Goal: Find specific page/section: Find specific page/section

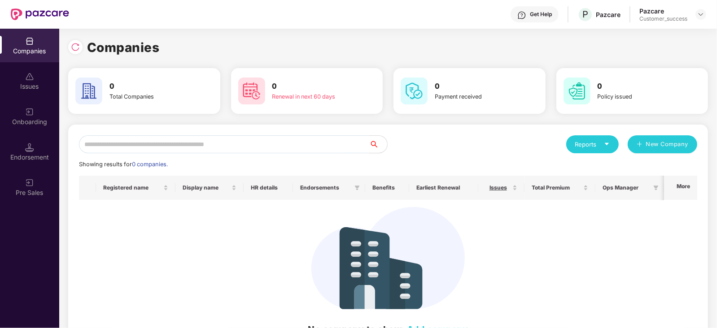
drag, startPoint x: 415, startPoint y: 145, endPoint x: 145, endPoint y: 131, distance: 270.1
click at [145, 131] on div "Reports New Company Showing results for 0 companies. Registered name Display na…" at bounding box center [388, 240] width 640 height 231
click at [376, 147] on icon "search" at bounding box center [374, 144] width 7 height 7
click at [296, 161] on div "Showing results for 0 companies." at bounding box center [388, 164] width 618 height 9
drag, startPoint x: 168, startPoint y: 162, endPoint x: 79, endPoint y: 160, distance: 89.8
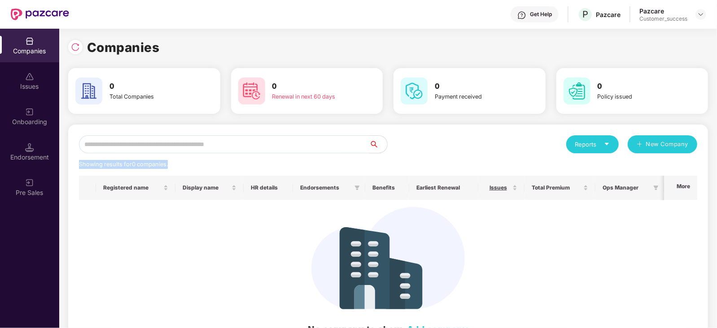
click at [79, 160] on div "Reports New Company Showing results for 0 companies. Registered name Display na…" at bounding box center [388, 240] width 640 height 231
drag, startPoint x: 79, startPoint y: 160, endPoint x: 175, endPoint y: 165, distance: 97.1
click at [175, 165] on div "Reports New Company Showing results for 0 companies. Registered name Display na…" at bounding box center [388, 240] width 640 height 231
click at [175, 165] on div "Showing results for 0 companies." at bounding box center [388, 164] width 618 height 9
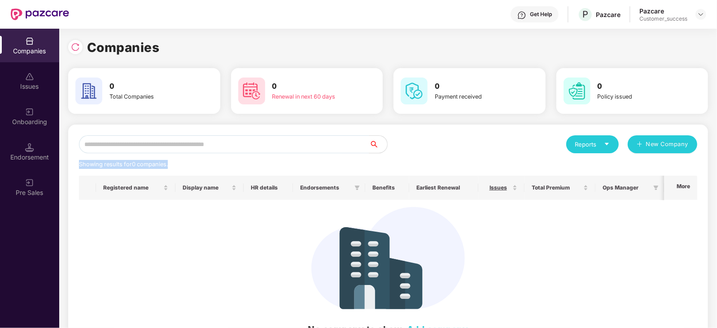
drag, startPoint x: 175, startPoint y: 165, endPoint x: 79, endPoint y: 167, distance: 97.0
click at [79, 167] on div "Showing results for 0 companies." at bounding box center [388, 164] width 618 height 9
click at [79, 167] on span "Showing results for 0 companies." at bounding box center [123, 164] width 89 height 7
drag, startPoint x: 79, startPoint y: 162, endPoint x: 173, endPoint y: 163, distance: 94.2
click at [173, 163] on div "Showing results for 0 companies." at bounding box center [388, 164] width 618 height 9
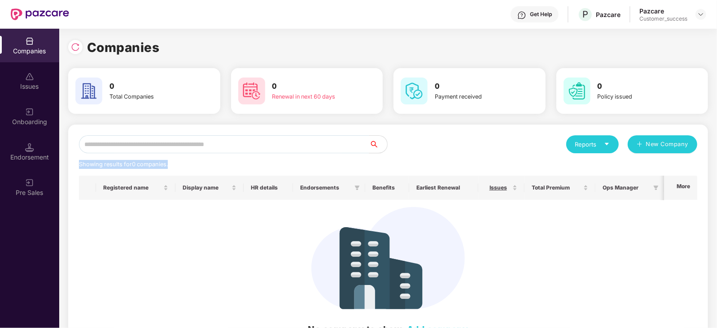
click at [173, 163] on div "Showing results for 0 companies." at bounding box center [388, 164] width 618 height 9
drag, startPoint x: 173, startPoint y: 163, endPoint x: 75, endPoint y: 164, distance: 97.8
click at [75, 164] on div "Reports New Company Showing results for 0 companies. Registered name Display na…" at bounding box center [388, 240] width 640 height 231
click at [174, 268] on div "No company to show. Add company" at bounding box center [388, 271] width 604 height 129
